Goal: Task Accomplishment & Management: Manage account settings

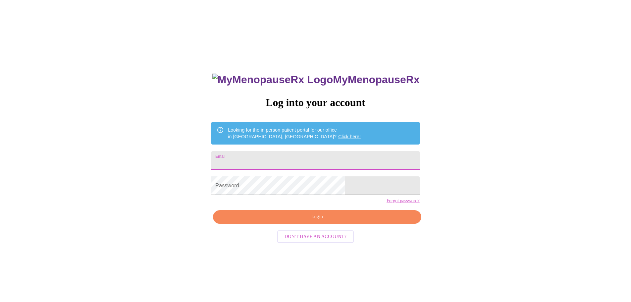
click at [263, 162] on input "Email" at bounding box center [315, 160] width 208 height 19
drag, startPoint x: 290, startPoint y: 160, endPoint x: 171, endPoint y: 158, distance: 118.2
click at [174, 159] on div "MyMenopauseRx Log into your account Looking for the in person patient portal fo…" at bounding box center [315, 184] width 625 height 362
type input "[EMAIL_ADDRESS][DOMAIN_NAME]"
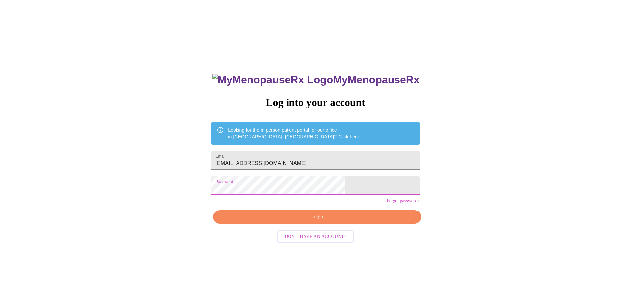
click at [273, 221] on span "Login" at bounding box center [316, 216] width 193 height 8
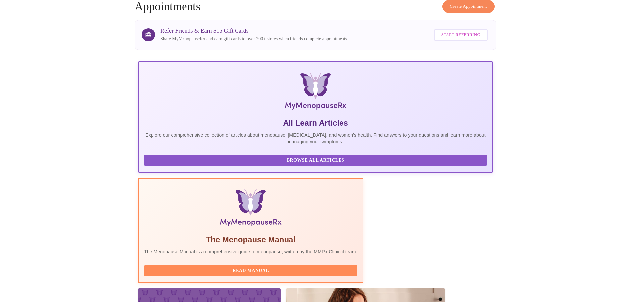
scroll to position [61, 0]
